Goal: Find specific page/section: Find specific page/section

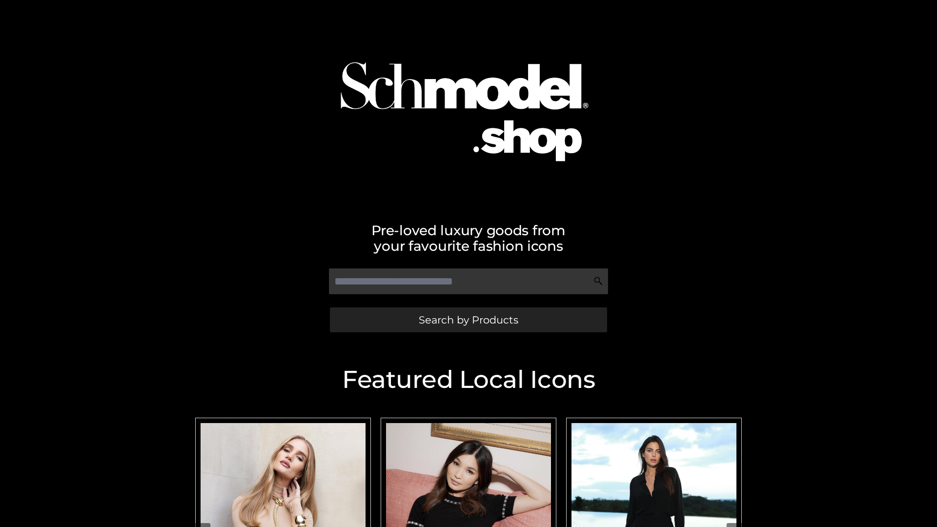
click at [468, 320] on span "Search by Products" at bounding box center [469, 320] width 100 height 10
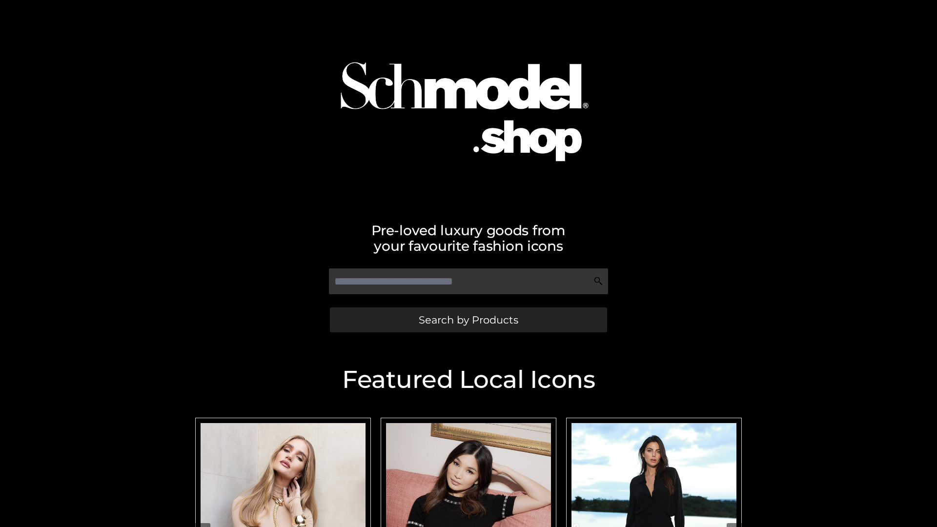
click at [468, 320] on span "Search by Products" at bounding box center [469, 320] width 100 height 10
